Goal: Information Seeking & Learning: Compare options

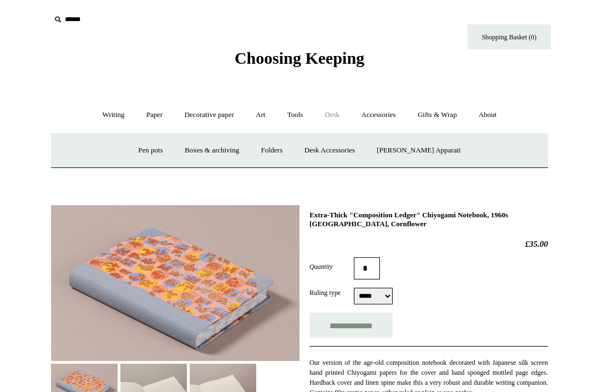
click at [162, 113] on link "Paper +" at bounding box center [154, 114] width 37 height 29
click at [119, 150] on link "Notebooks +" at bounding box center [144, 150] width 51 height 29
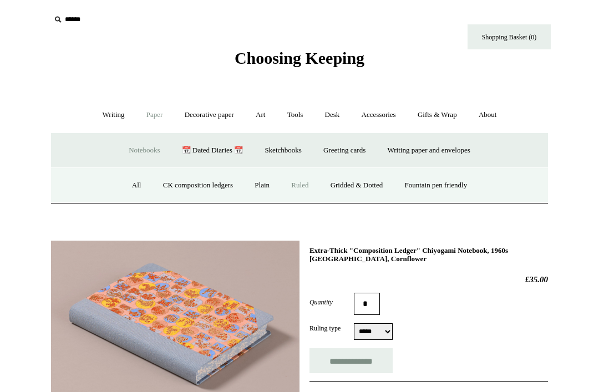
click at [300, 181] on link "Ruled" at bounding box center [299, 185] width 37 height 29
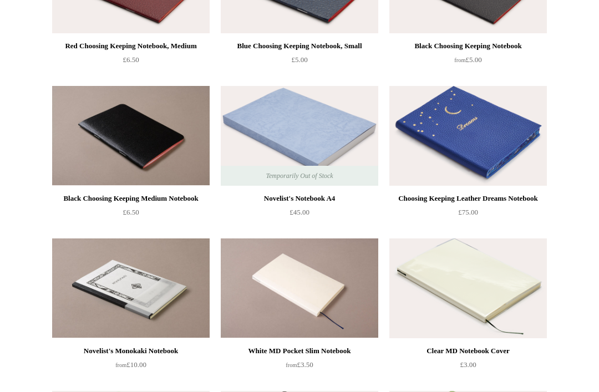
scroll to position [363, 0]
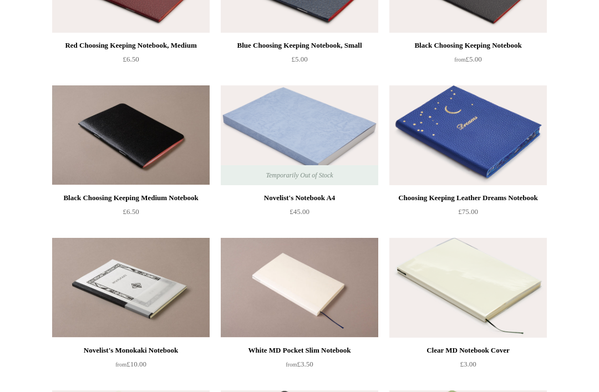
click at [334, 115] on img at bounding box center [299, 136] width 157 height 100
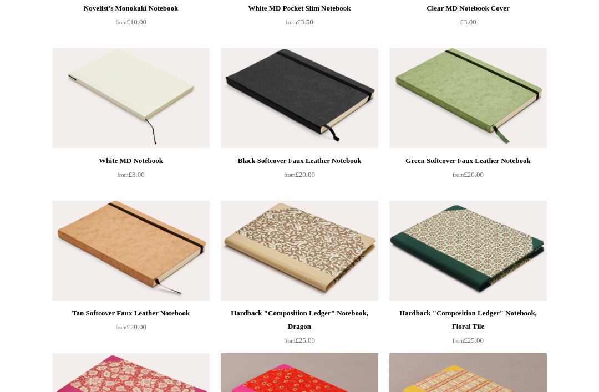
scroll to position [706, 0]
click at [149, 75] on img at bounding box center [130, 98] width 157 height 100
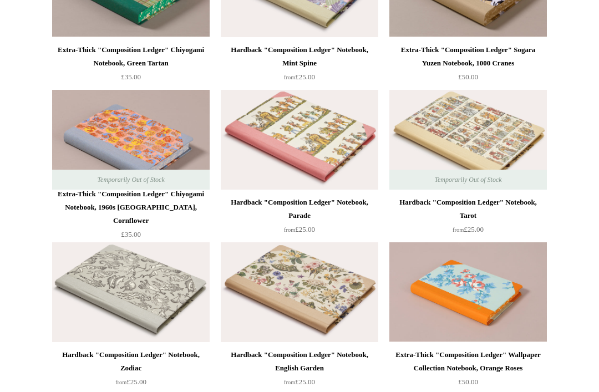
scroll to position [1274, 0]
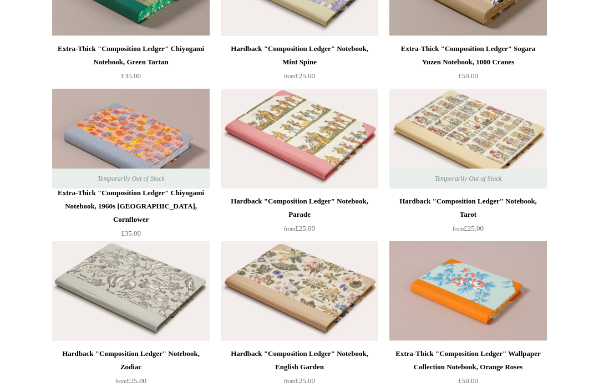
click at [336, 120] on img at bounding box center [299, 139] width 157 height 100
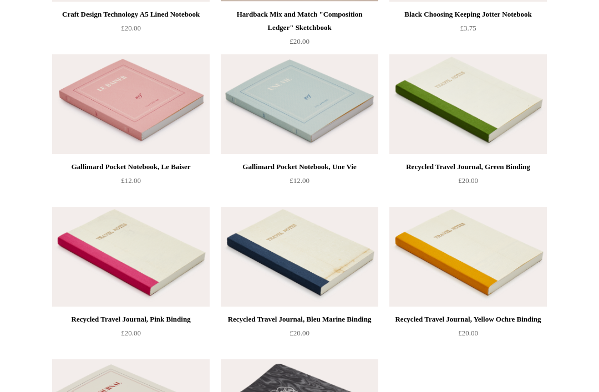
scroll to position [1919, 0]
click at [339, 81] on img at bounding box center [299, 104] width 157 height 100
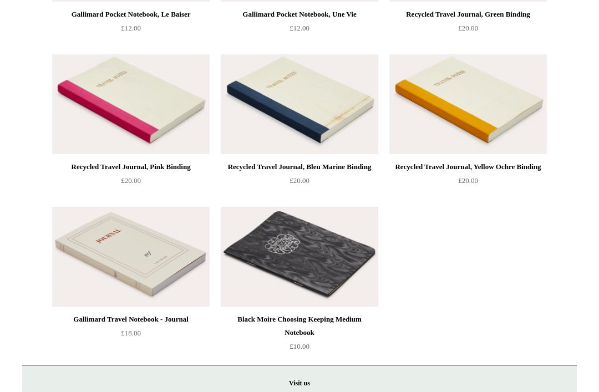
scroll to position [2058, 0]
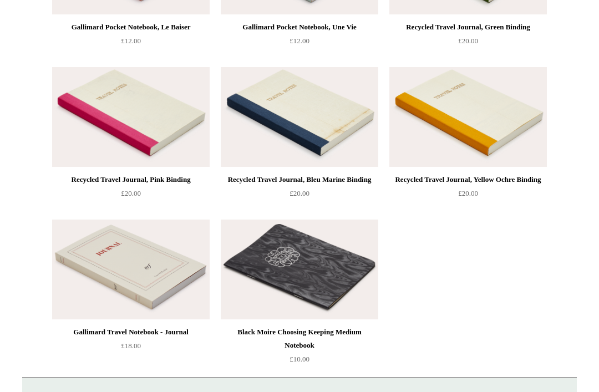
click at [167, 220] on img at bounding box center [130, 269] width 157 height 100
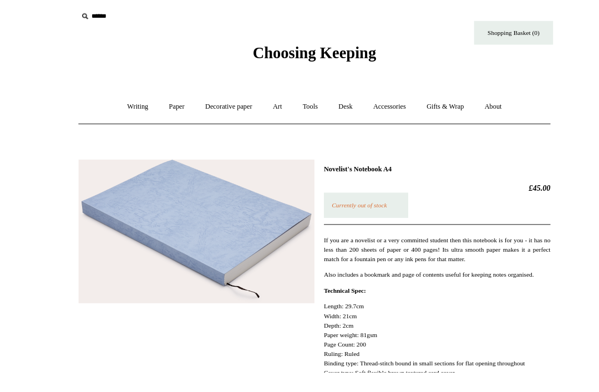
scroll to position [62, 0]
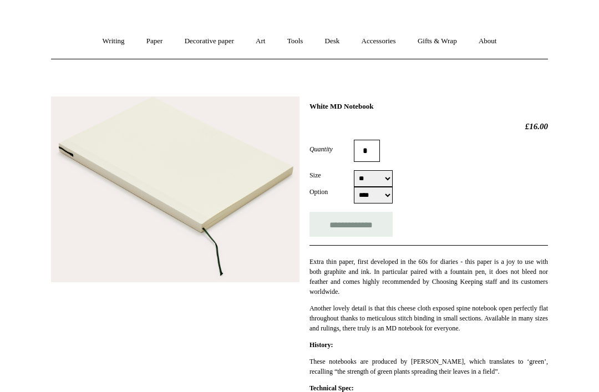
scroll to position [76, 0]
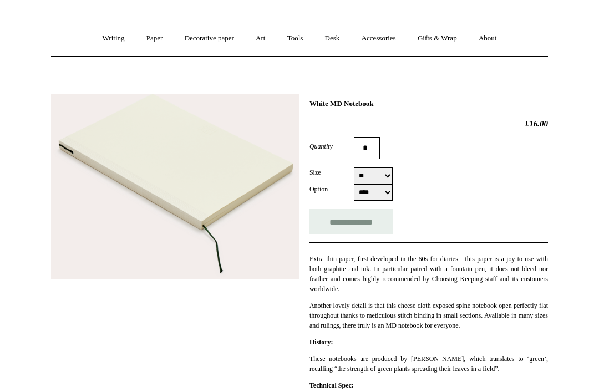
click at [389, 163] on form "**********" at bounding box center [428, 185] width 238 height 97
click at [373, 159] on input "*" at bounding box center [367, 148] width 26 height 22
click at [491, 120] on h2 "£16.00" at bounding box center [428, 124] width 238 height 10
click at [385, 168] on select "** ******* ** **" at bounding box center [373, 175] width 39 height 17
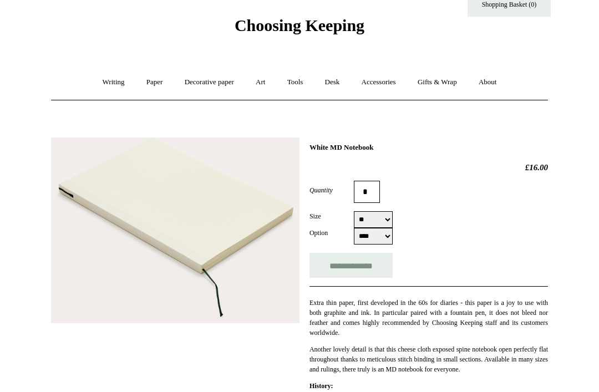
scroll to position [0, 0]
